Goal: Transaction & Acquisition: Download file/media

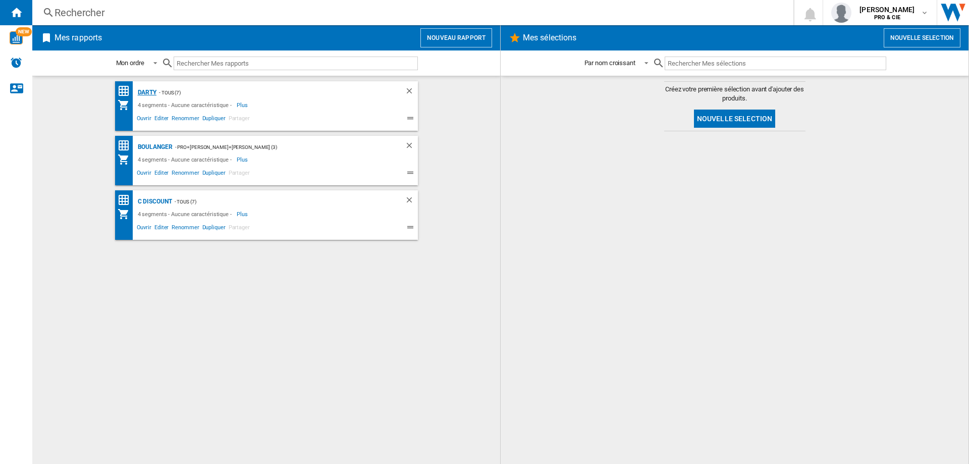
click at [152, 89] on div "Darty" at bounding box center [146, 92] width 22 height 13
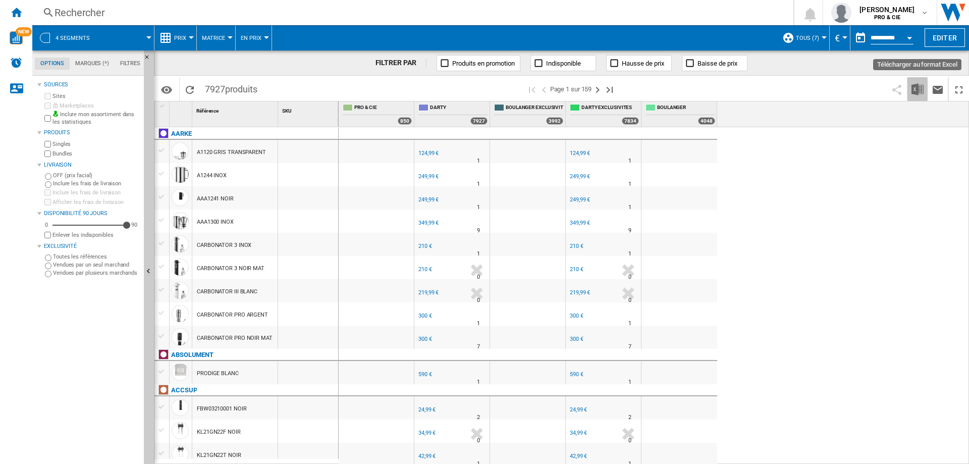
click at [911, 89] on img "Télécharger au format Excel" at bounding box center [917, 89] width 12 height 12
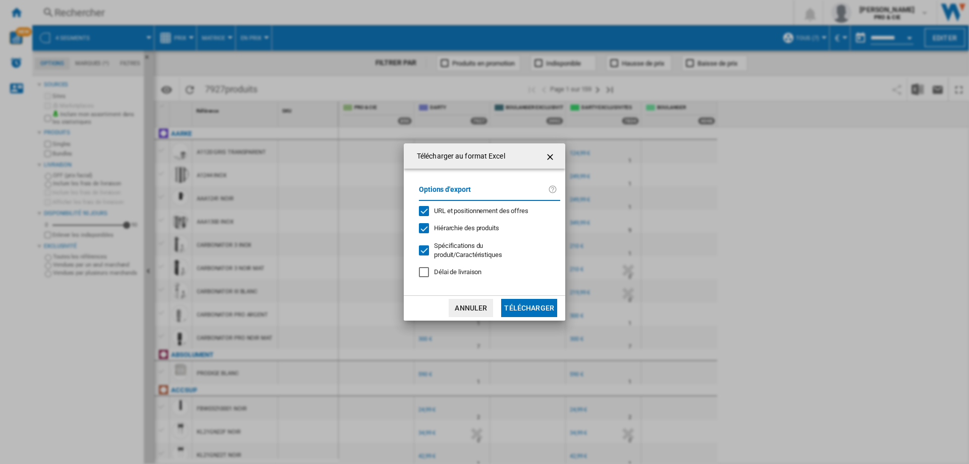
click at [437, 209] on span "URL et positionnement des offres" at bounding box center [481, 211] width 94 height 8
click at [421, 228] on div "Hiérarchie des produits" at bounding box center [424, 228] width 10 height 10
click at [421, 246] on div at bounding box center [424, 250] width 10 height 10
click at [525, 306] on button "Télécharger" at bounding box center [529, 308] width 56 height 18
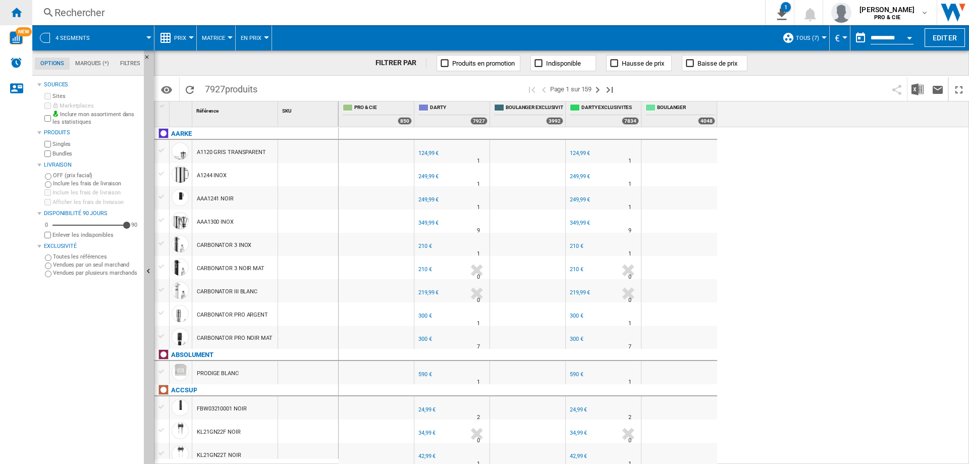
click at [18, 8] on ng-md-icon "Accueil" at bounding box center [16, 12] width 12 height 12
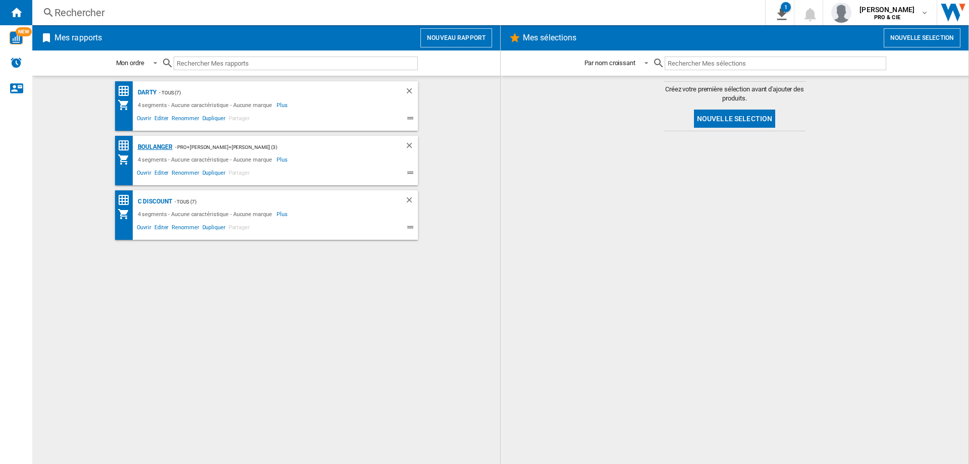
click at [149, 148] on div "Boulanger" at bounding box center [153, 147] width 37 height 13
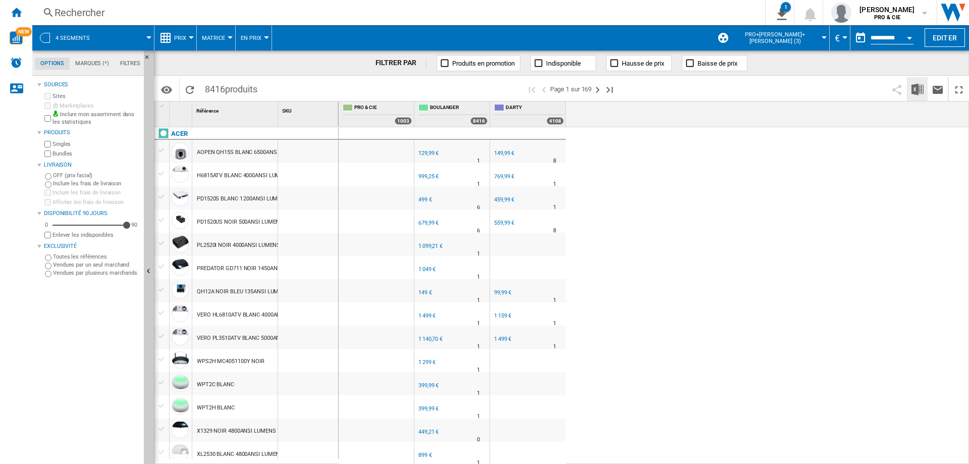
click at [913, 86] on img "Télécharger au format Excel" at bounding box center [917, 89] width 12 height 12
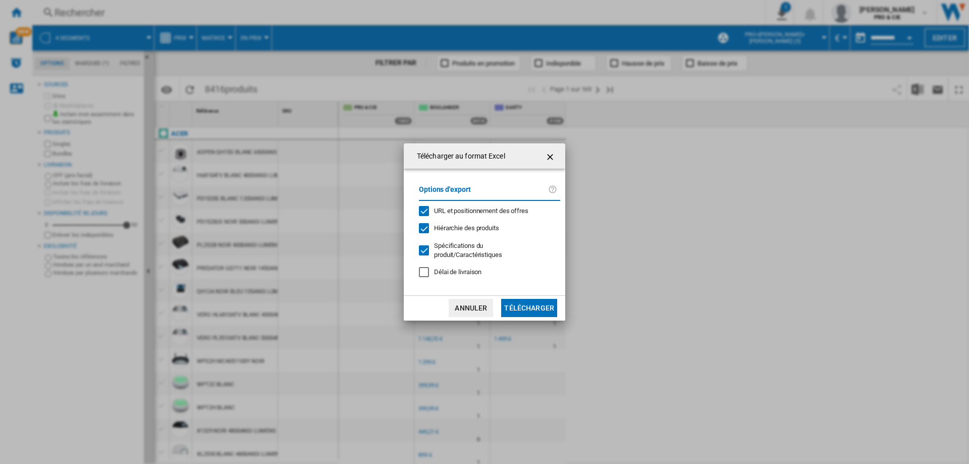
click at [463, 210] on span "URL et positionnement des offres" at bounding box center [481, 211] width 94 height 8
click at [438, 225] on span "Hiérarchie des produits" at bounding box center [466, 228] width 65 height 8
click at [439, 246] on span "Spécifications du produit/Caractéristiques" at bounding box center [468, 250] width 68 height 17
click at [530, 302] on button "Télécharger" at bounding box center [529, 308] width 56 height 18
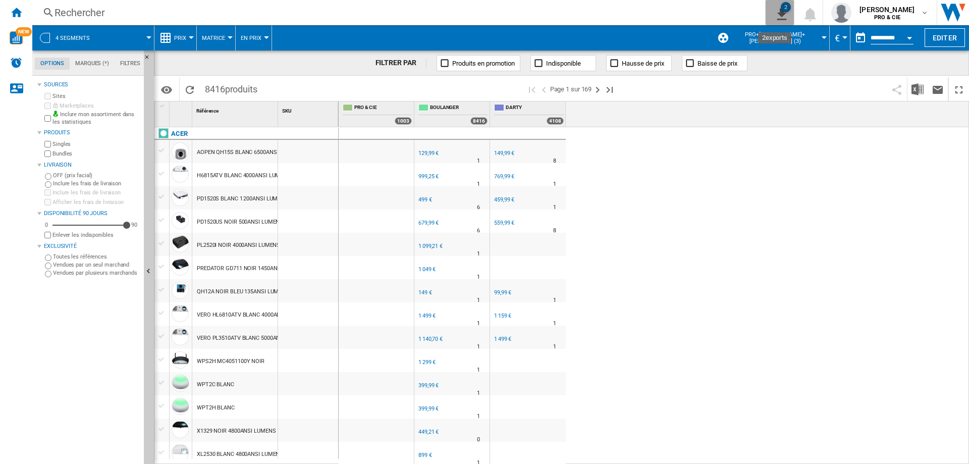
click at [774, 17] on ng-md-icon "2\a exports" at bounding box center [779, 13] width 12 height 13
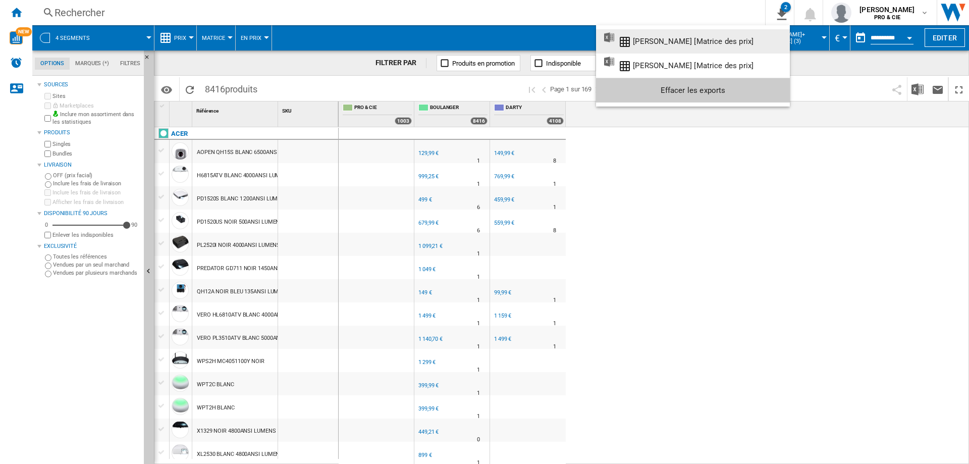
click at [672, 42] on div "Boulanger [Matrice des prix]" at bounding box center [693, 41] width 121 height 9
